Goal: Book appointment/travel/reservation

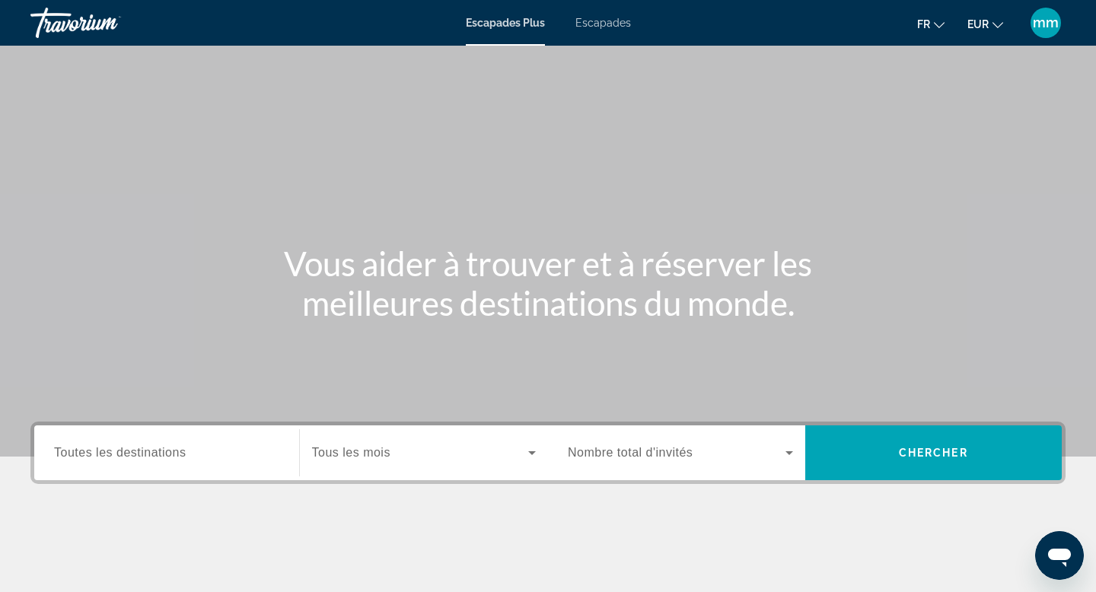
click at [600, 19] on font "Escapades" at bounding box center [603, 23] width 56 height 12
click at [137, 456] on span "Toutes les destinations" at bounding box center [120, 452] width 132 height 13
click at [137, 456] on input "Destination Toutes les destinations" at bounding box center [166, 453] width 225 height 18
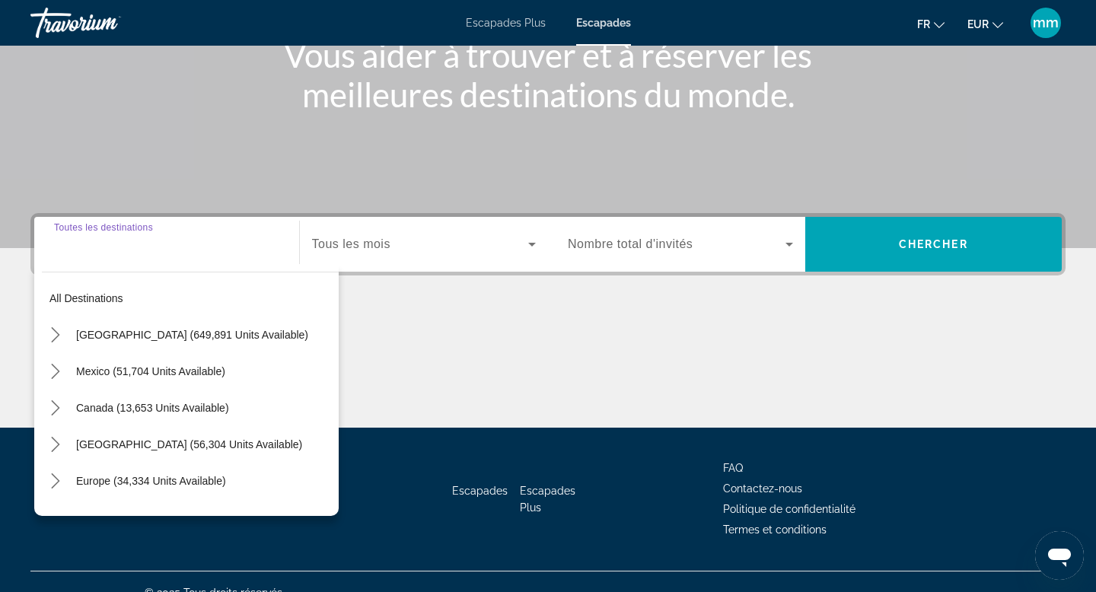
scroll to position [231, 0]
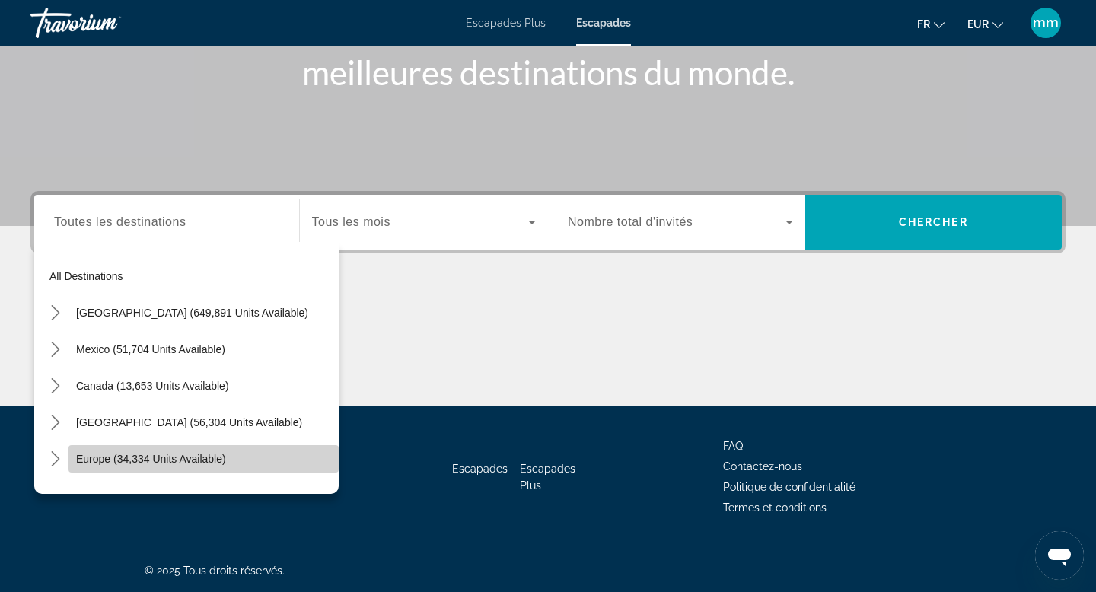
click at [109, 460] on span "Europe (34,334 units available)" at bounding box center [151, 459] width 150 height 12
type input "**********"
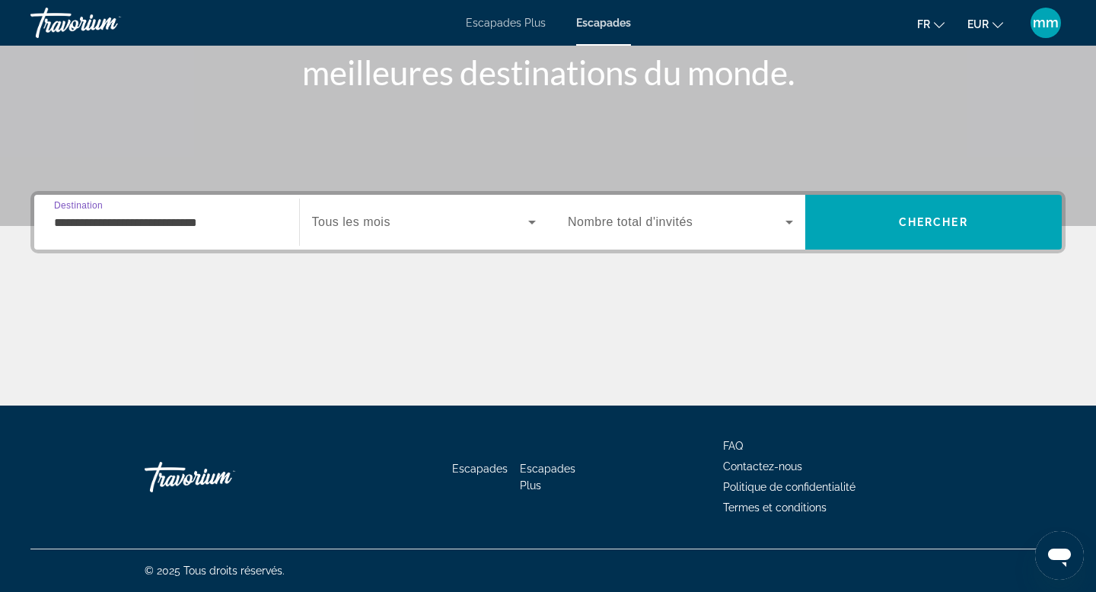
click at [412, 226] on span "Search widget" at bounding box center [420, 222] width 217 height 18
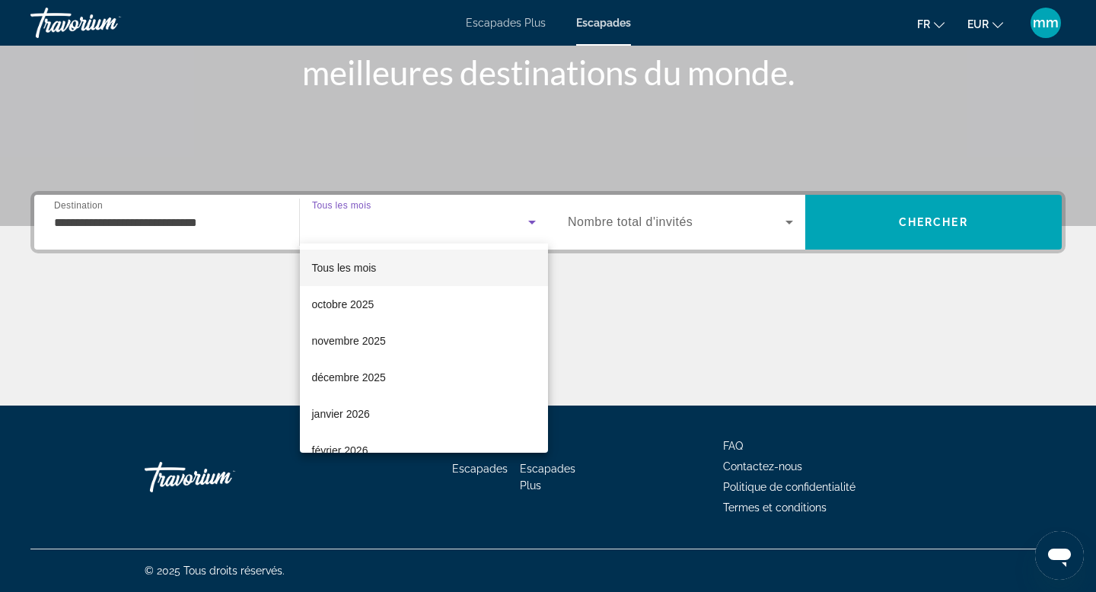
click at [939, 215] on div at bounding box center [548, 296] width 1096 height 592
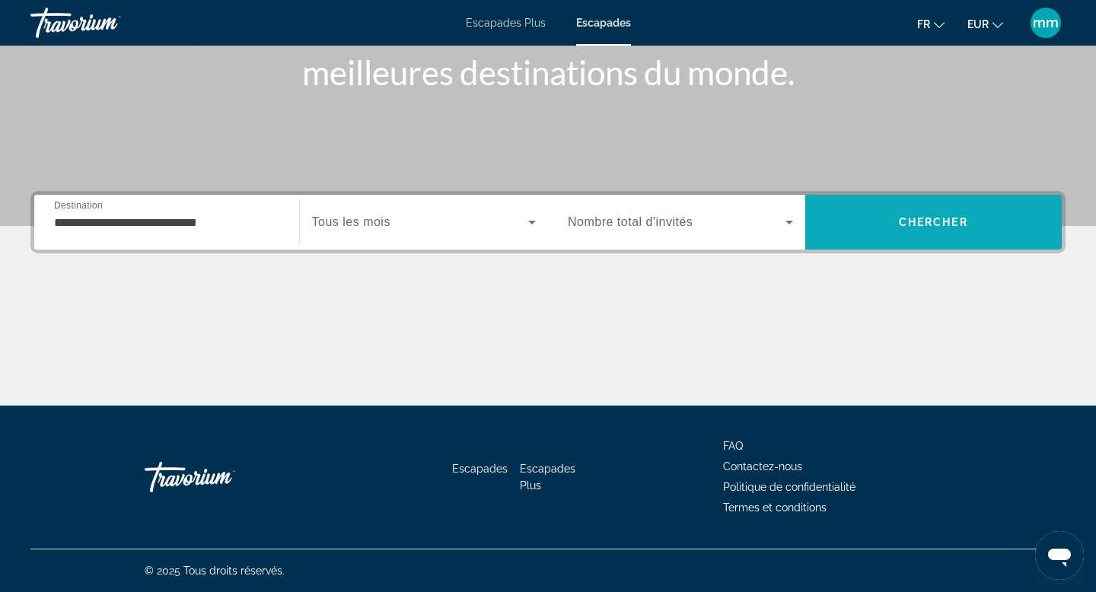
click at [892, 212] on span "Search" at bounding box center [933, 222] width 257 height 37
